Goal: Task Accomplishment & Management: Manage account settings

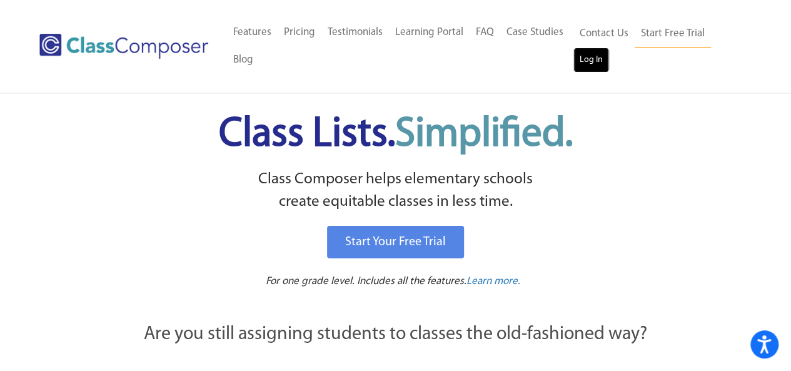
click at [593, 67] on link "Log In" at bounding box center [592, 60] width 36 height 25
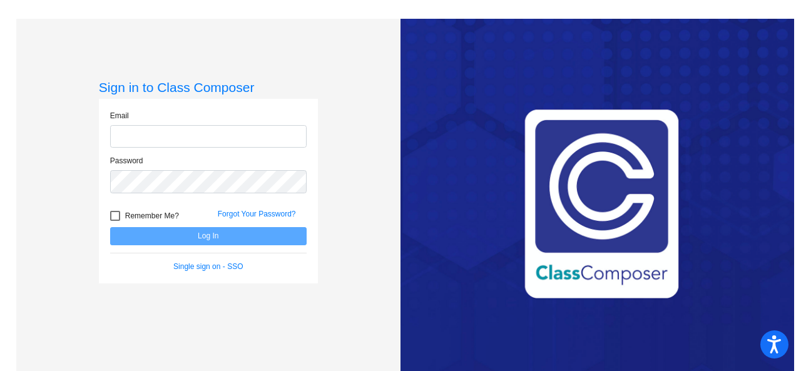
type input "alyssa.pitts@hesperiausd.org"
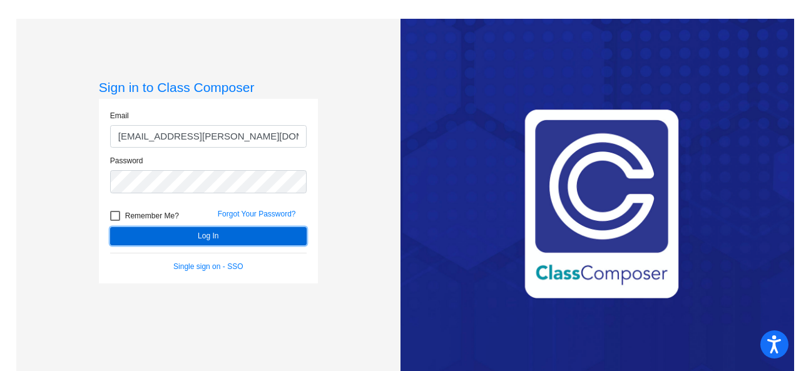
click at [212, 236] on button "Log In" at bounding box center [208, 236] width 196 height 18
